Goal: Information Seeking & Learning: Learn about a topic

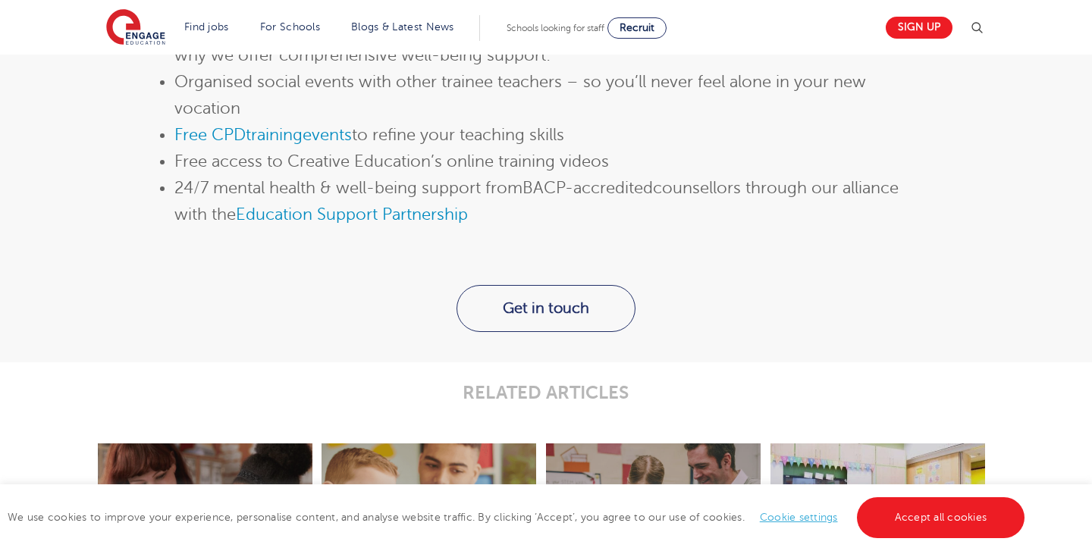
scroll to position [1847, 0]
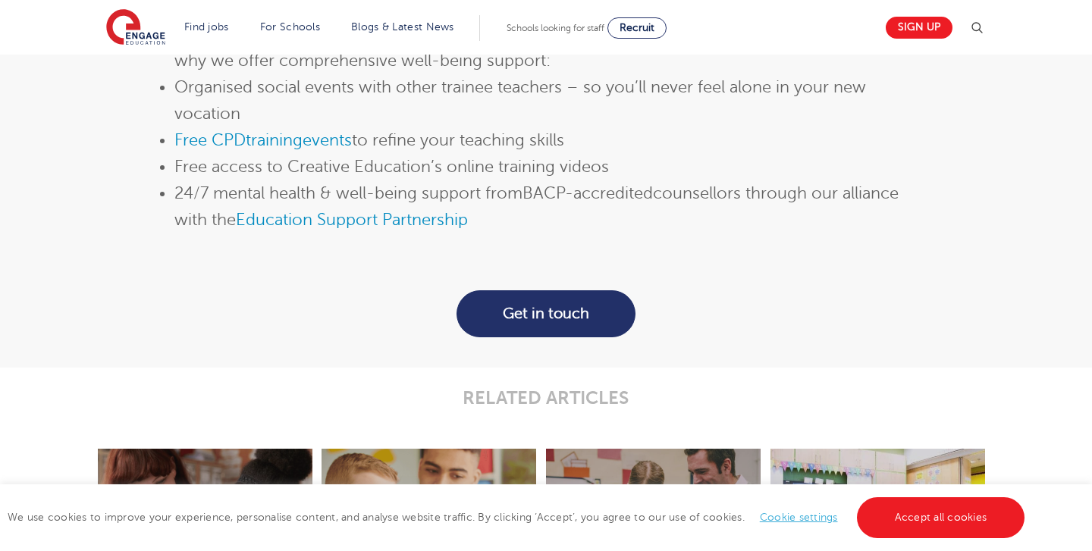
click at [564, 312] on link "Get in touch" at bounding box center [545, 313] width 179 height 47
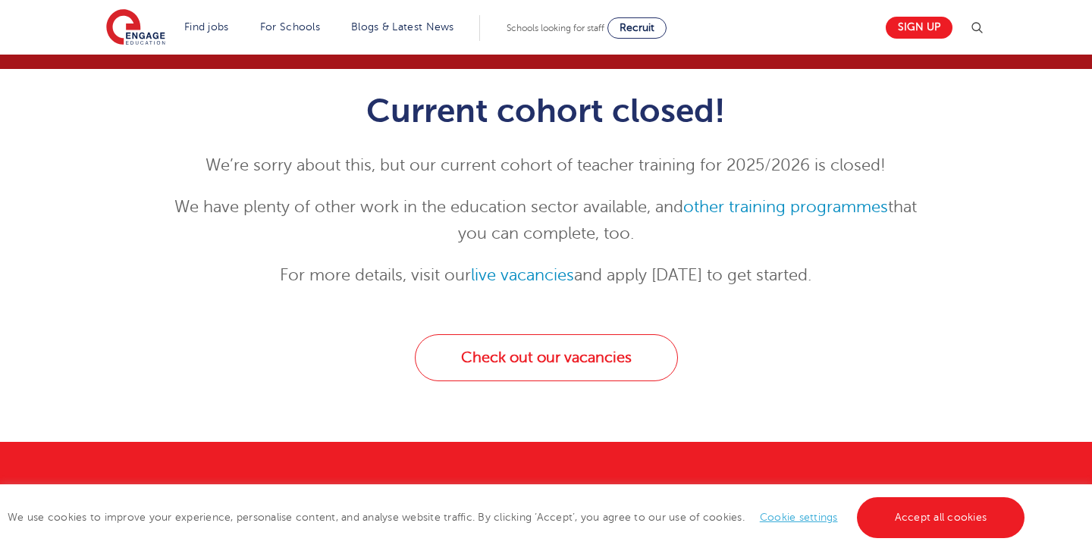
scroll to position [140, 0]
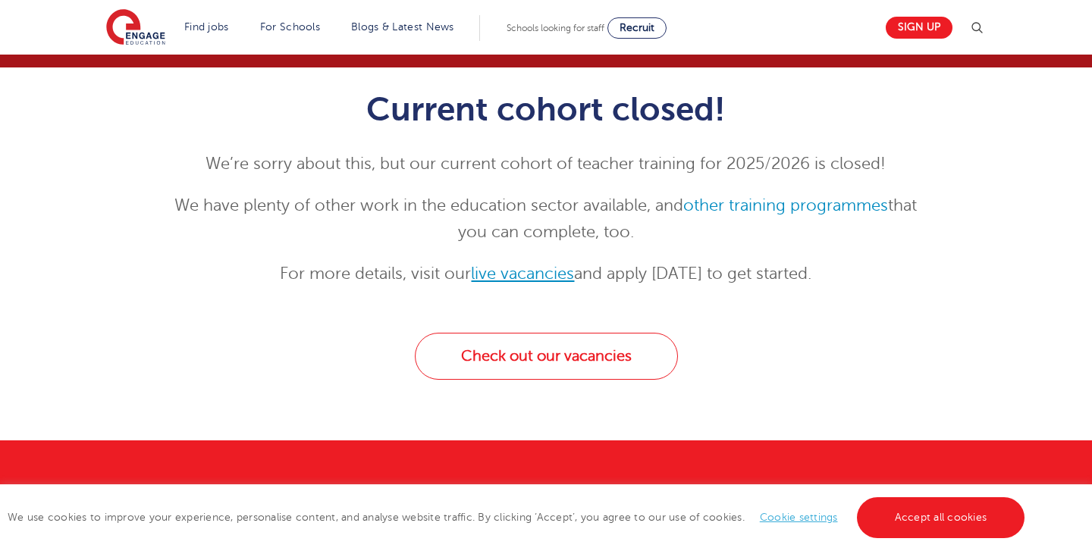
click at [511, 276] on link "live vacancies" at bounding box center [522, 274] width 103 height 18
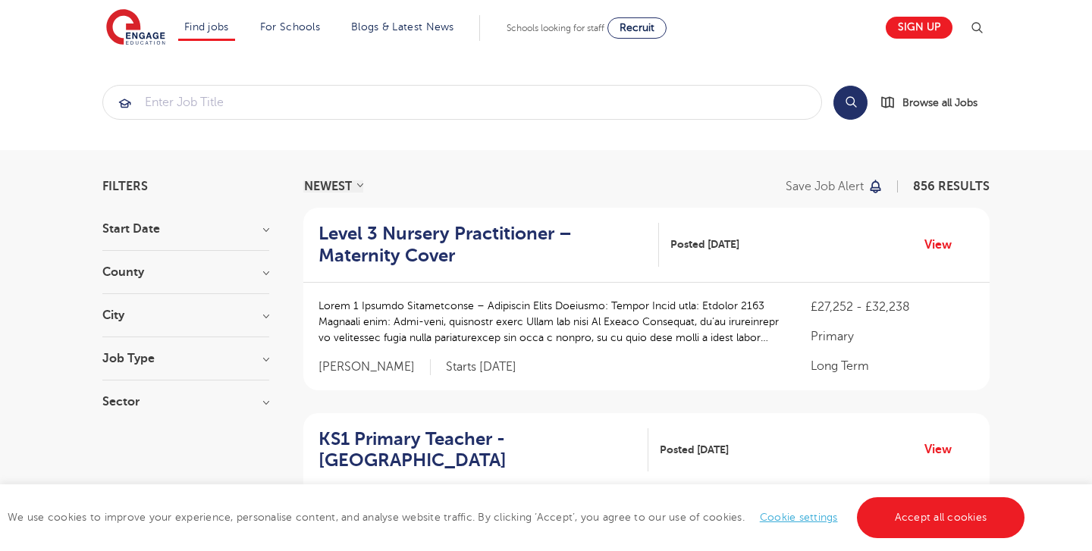
click at [231, 325] on div "City Hounslow 65 Ealing 34 Leeds 34 Broxbourne 32 Newham 32 Show more" at bounding box center [185, 323] width 167 height 28
click at [215, 318] on h3 "City" at bounding box center [185, 315] width 167 height 12
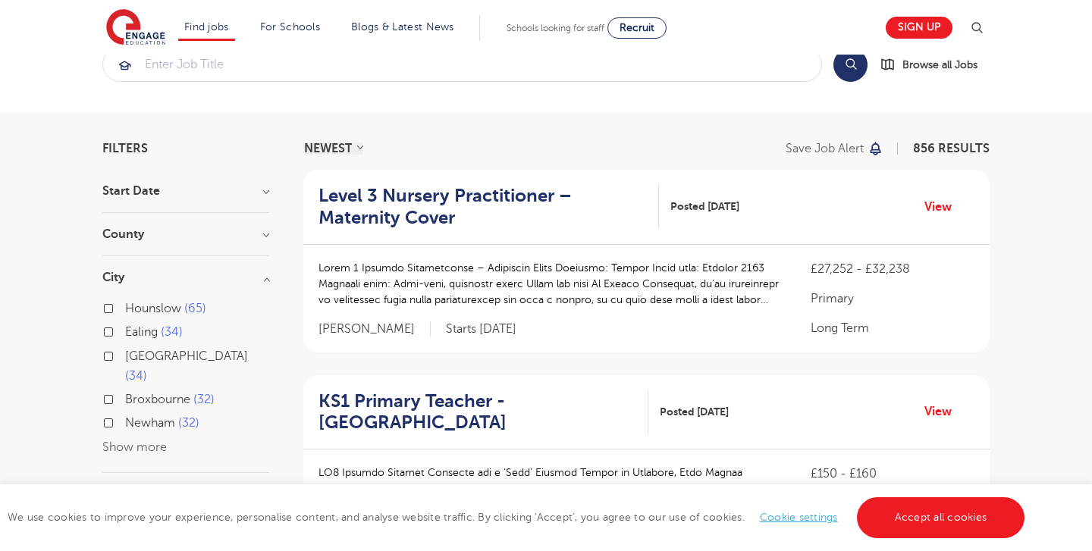
scroll to position [39, 0]
click at [127, 439] on button "Show more" at bounding box center [134, 446] width 64 height 14
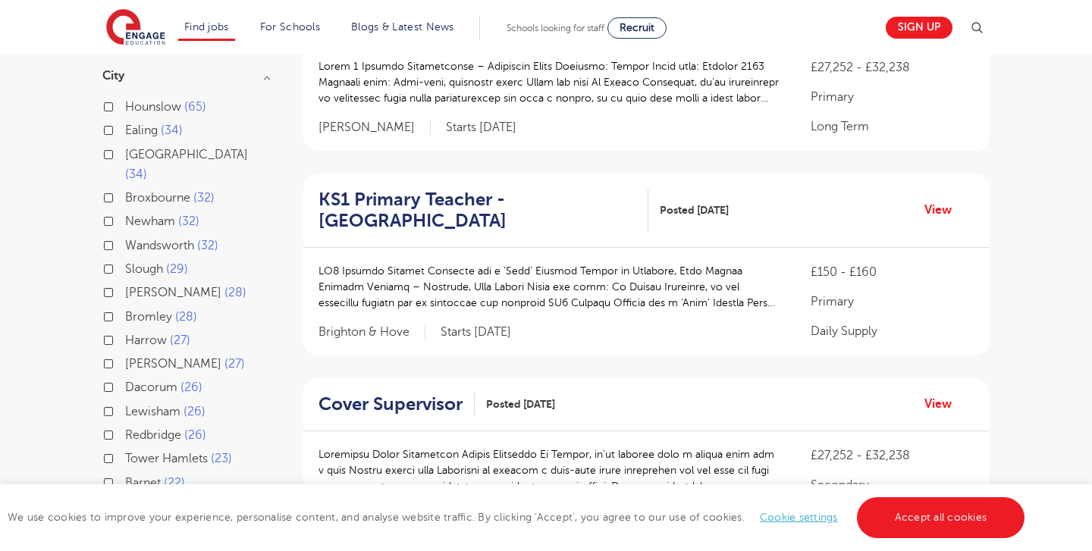
scroll to position [240, 0]
click at [125, 401] on label "Lewisham 26" at bounding box center [165, 411] width 80 height 20
click at [125, 404] on input "Lewisham 26" at bounding box center [130, 409] width 10 height 10
checkbox input "true"
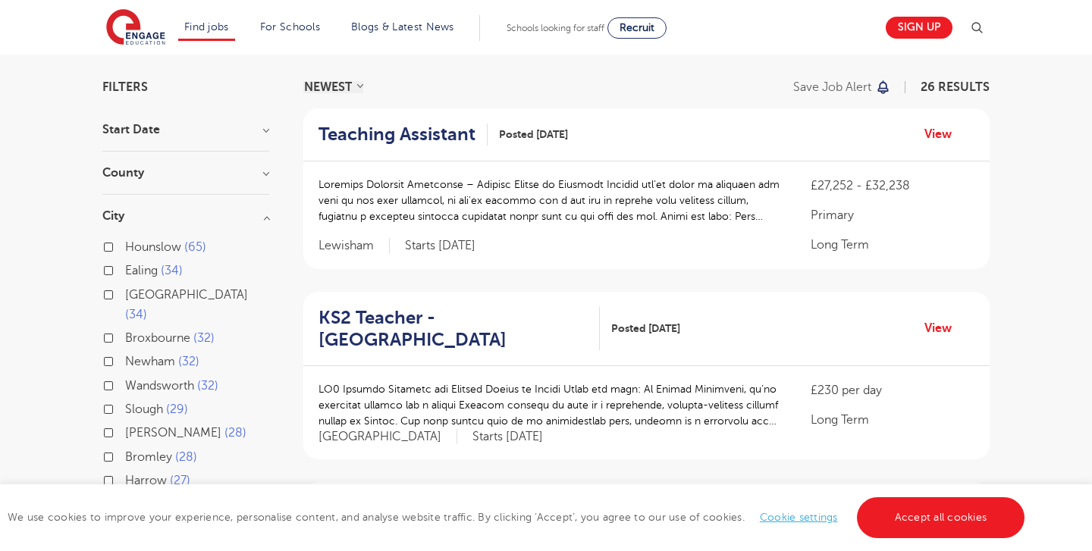
scroll to position [86, 0]
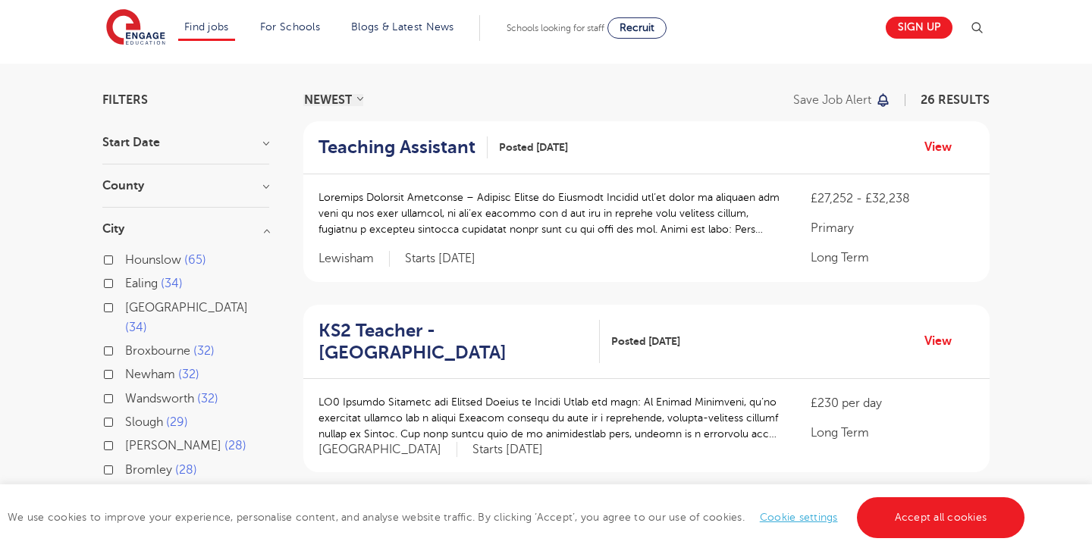
click at [467, 143] on h2 "Teaching Assistant" at bounding box center [396, 147] width 157 height 22
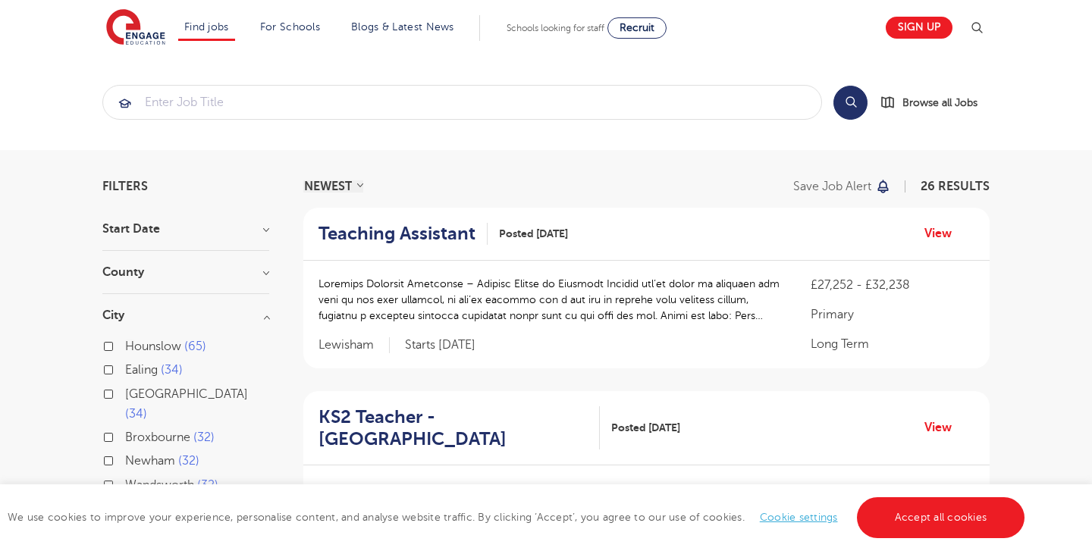
scroll to position [0, 0]
click at [140, 315] on h3 "City" at bounding box center [185, 315] width 167 height 12
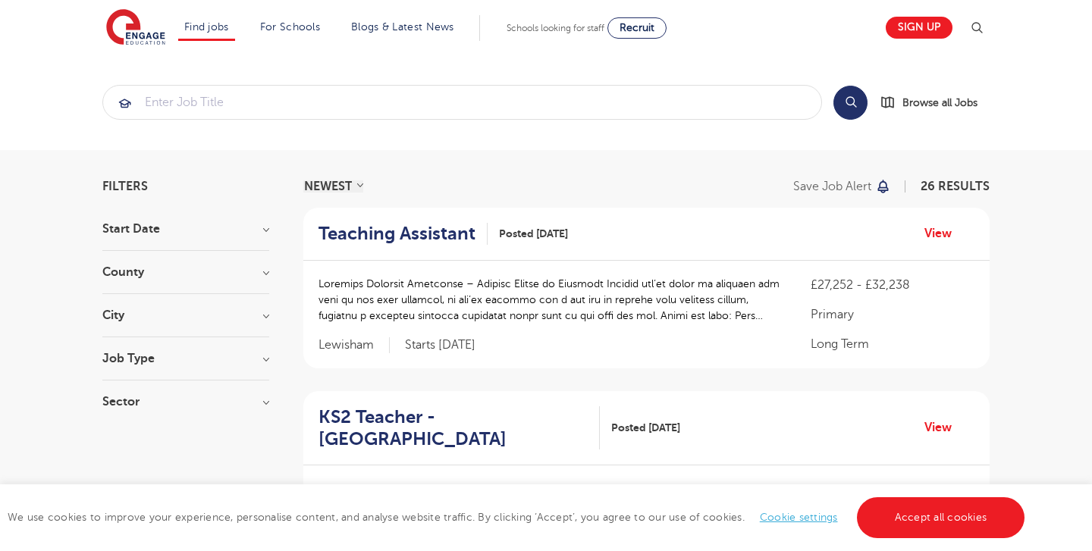
scroll to position [34, 0]
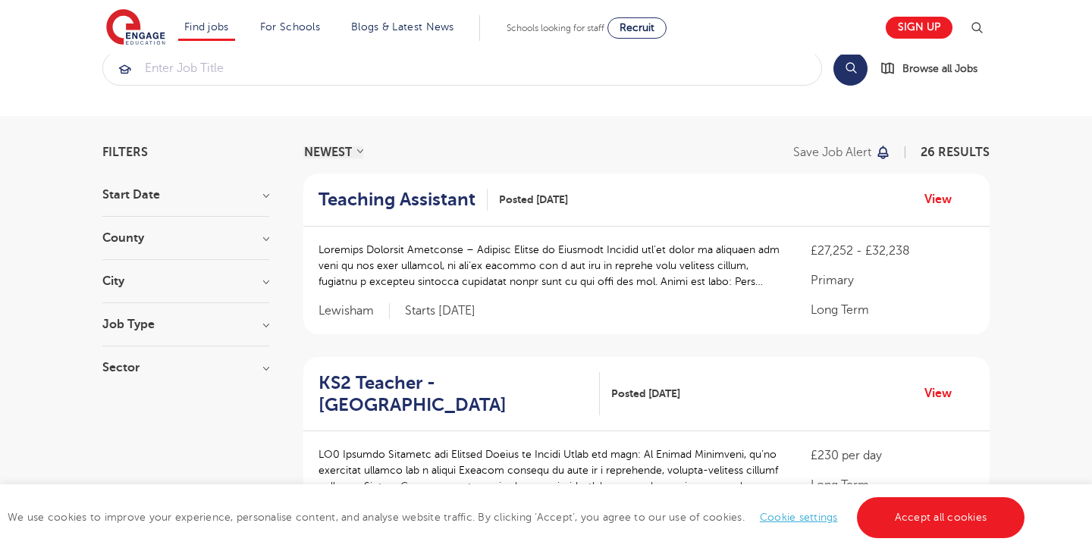
click at [132, 328] on h3 "Job Type" at bounding box center [185, 324] width 167 height 12
click at [122, 372] on h3 "Sector" at bounding box center [185, 368] width 167 height 12
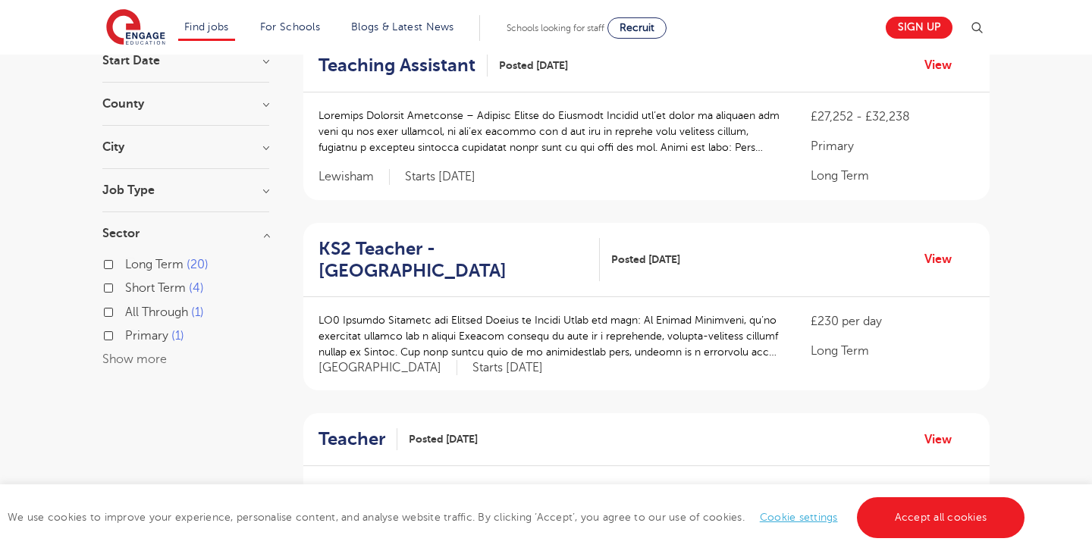
scroll to position [169, 0]
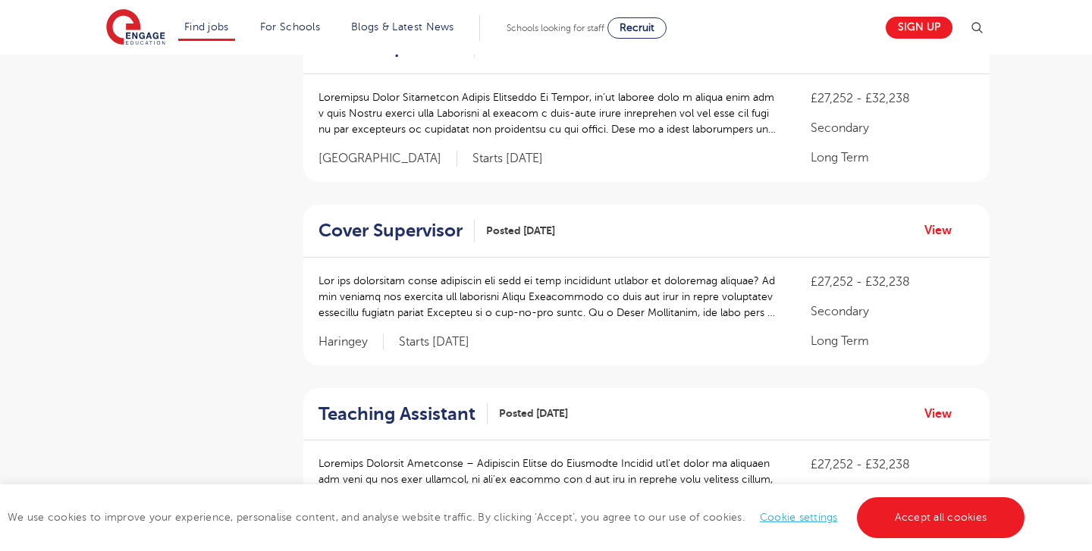
scroll to position [781, 0]
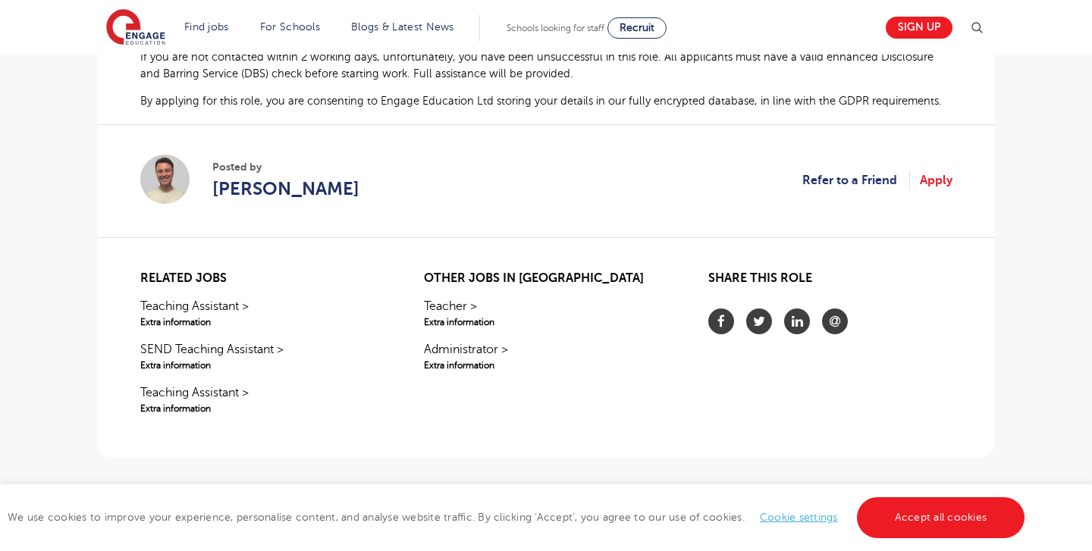
scroll to position [1079, 0]
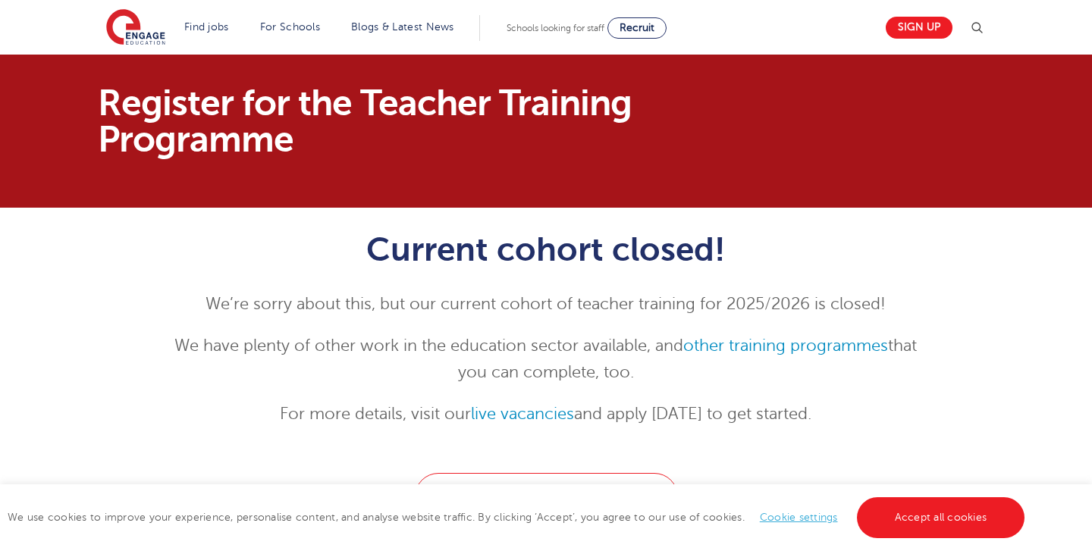
scroll to position [140, 0]
